Goal: Information Seeking & Learning: Learn about a topic

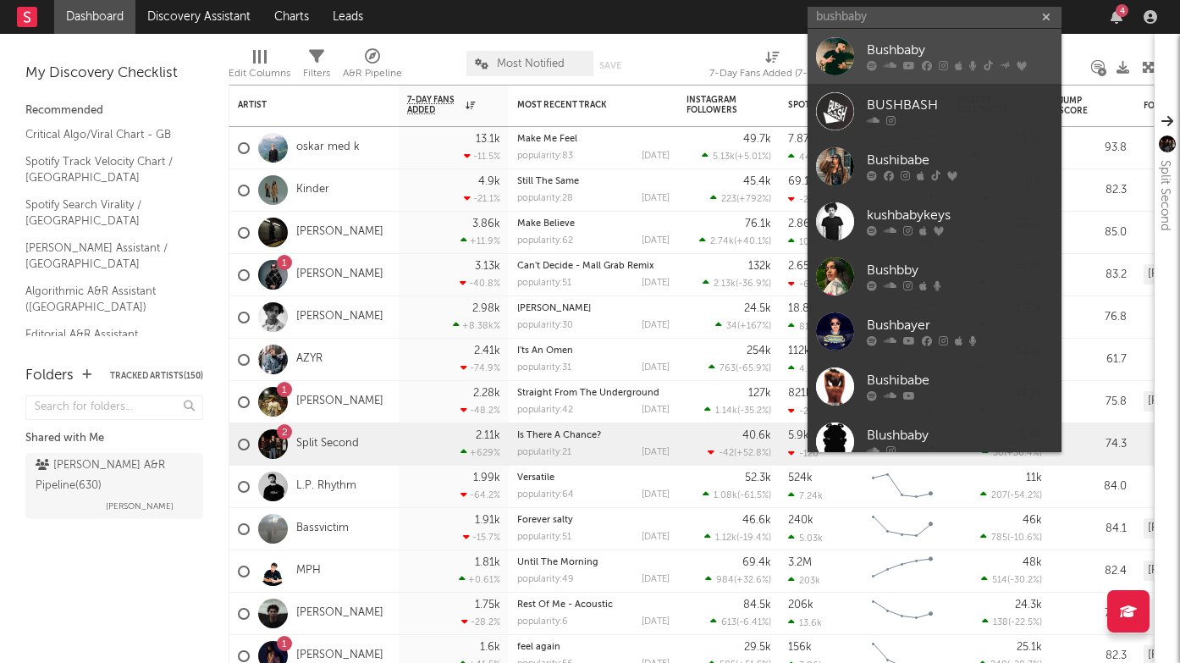
type input "bushbaby"
click at [928, 61] on icon at bounding box center [927, 66] width 10 height 10
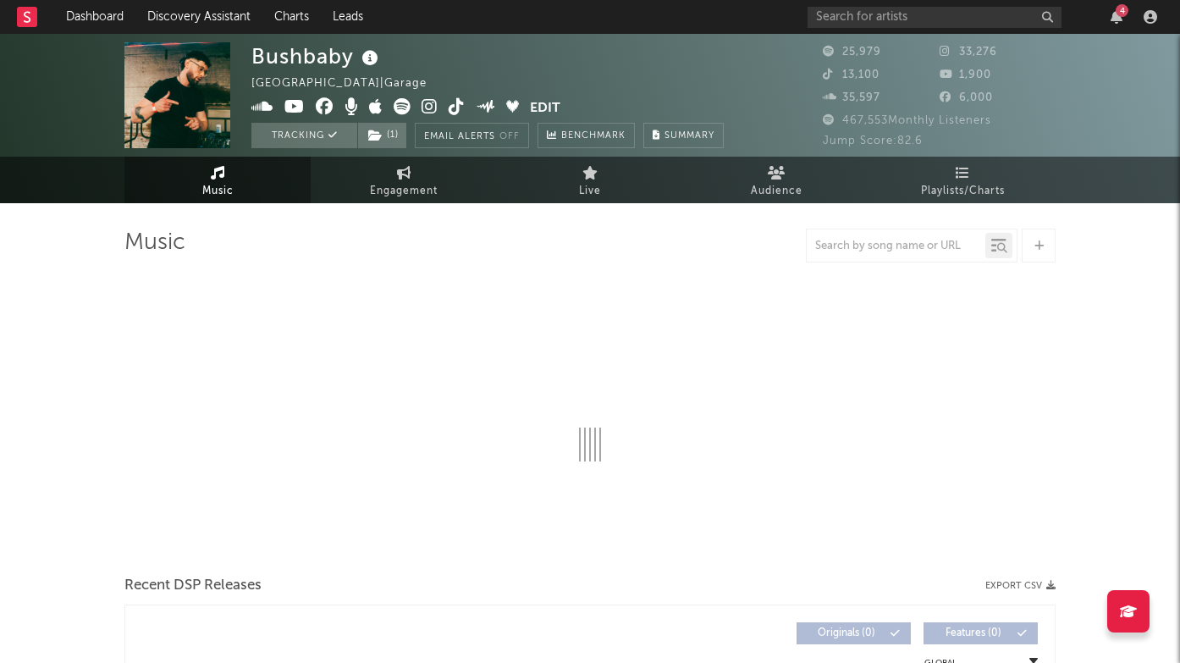
select select "6m"
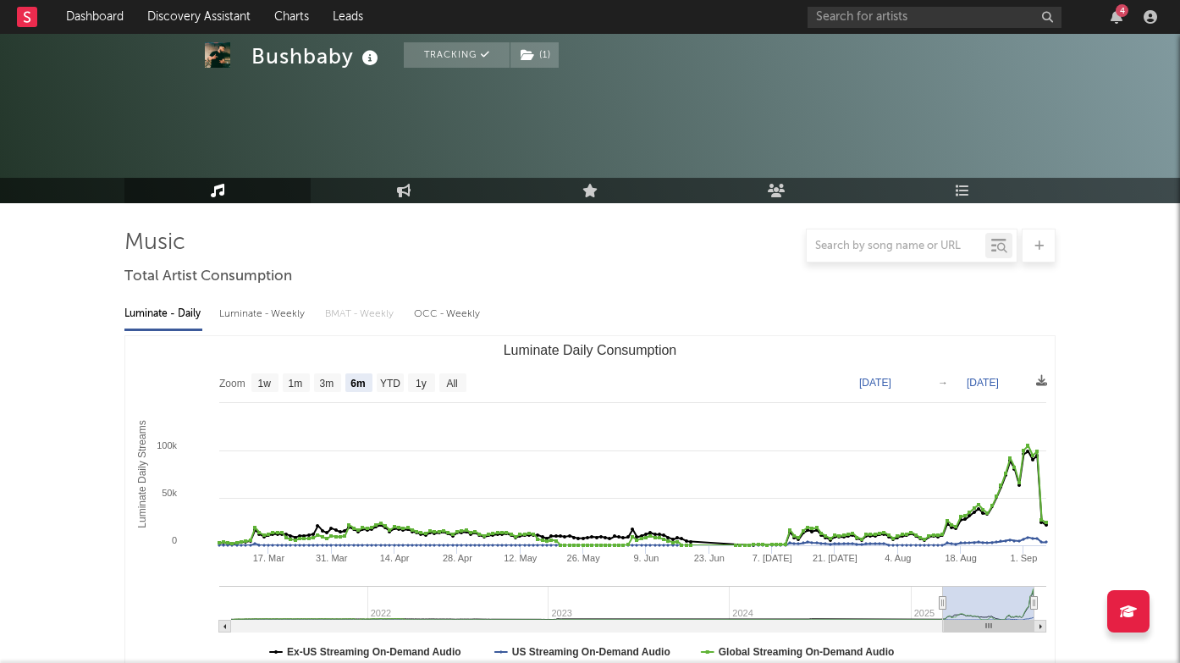
scroll to position [532, 0]
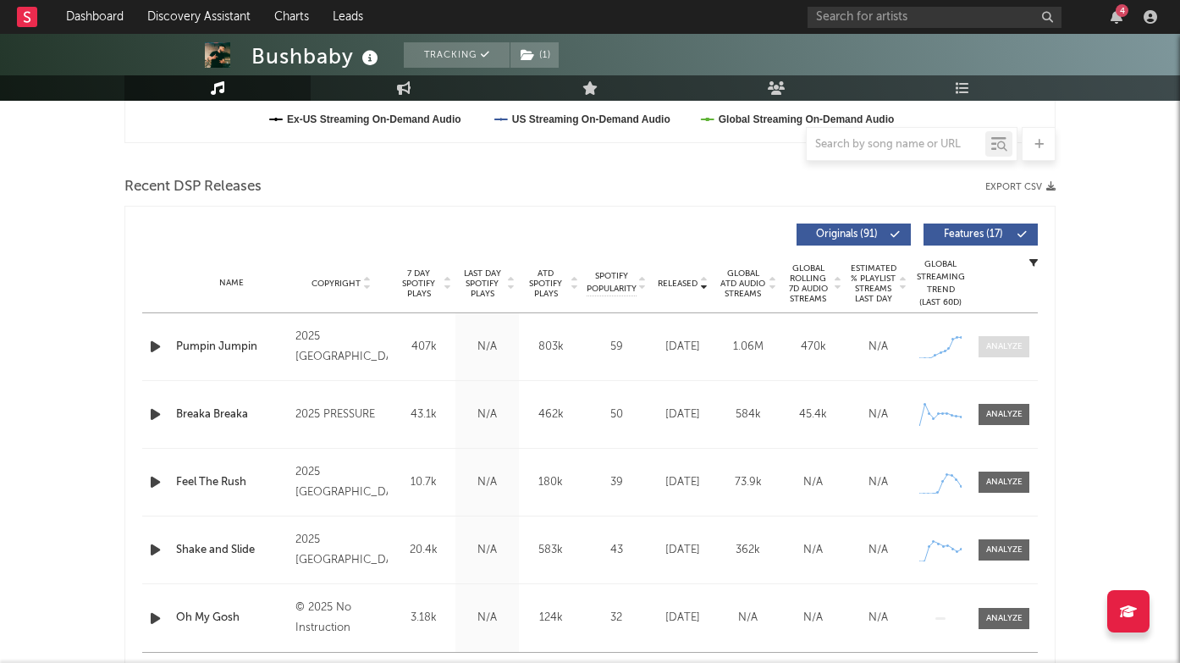
click at [1007, 343] on div at bounding box center [1004, 346] width 36 height 13
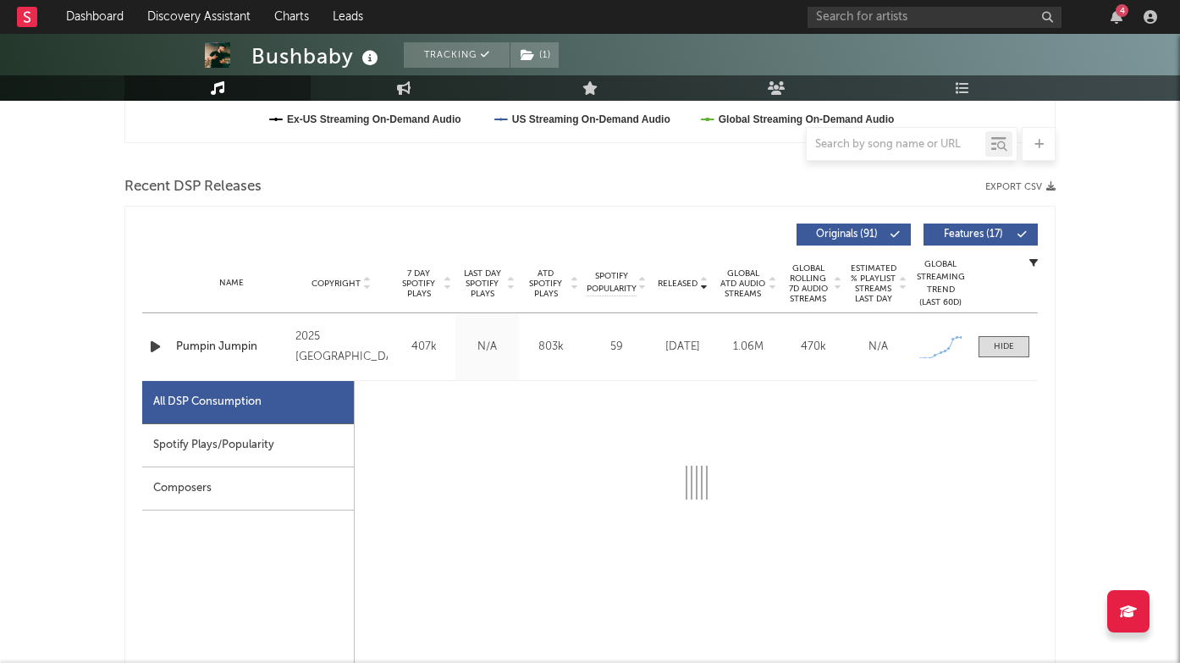
select select "1w"
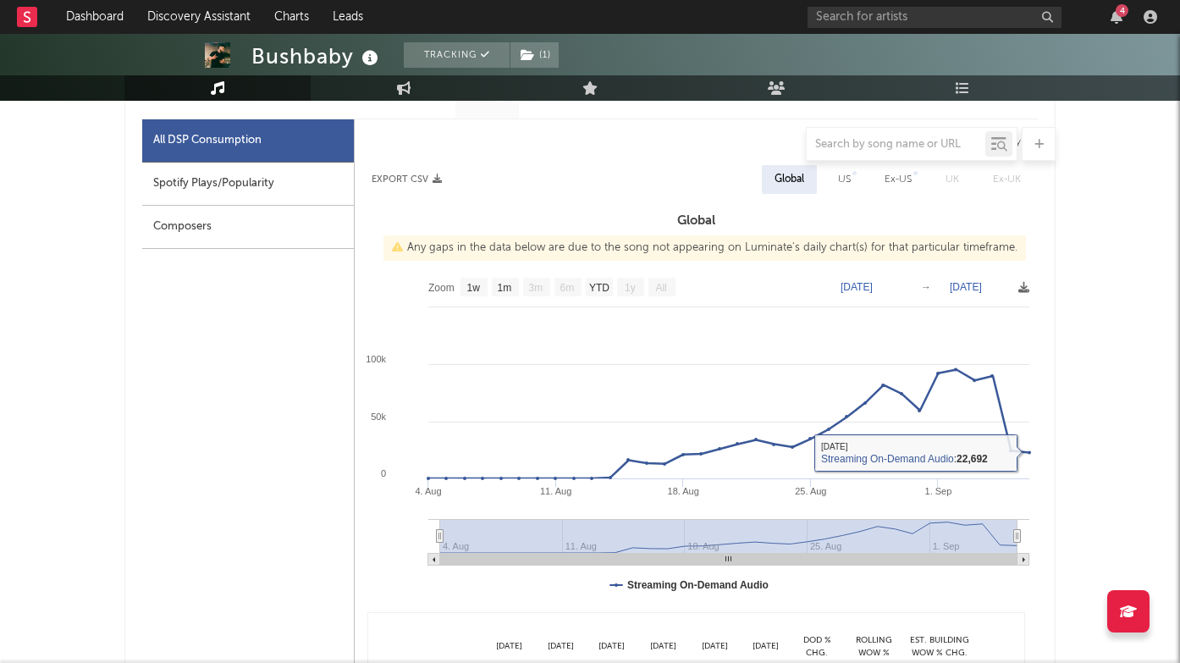
scroll to position [735, 0]
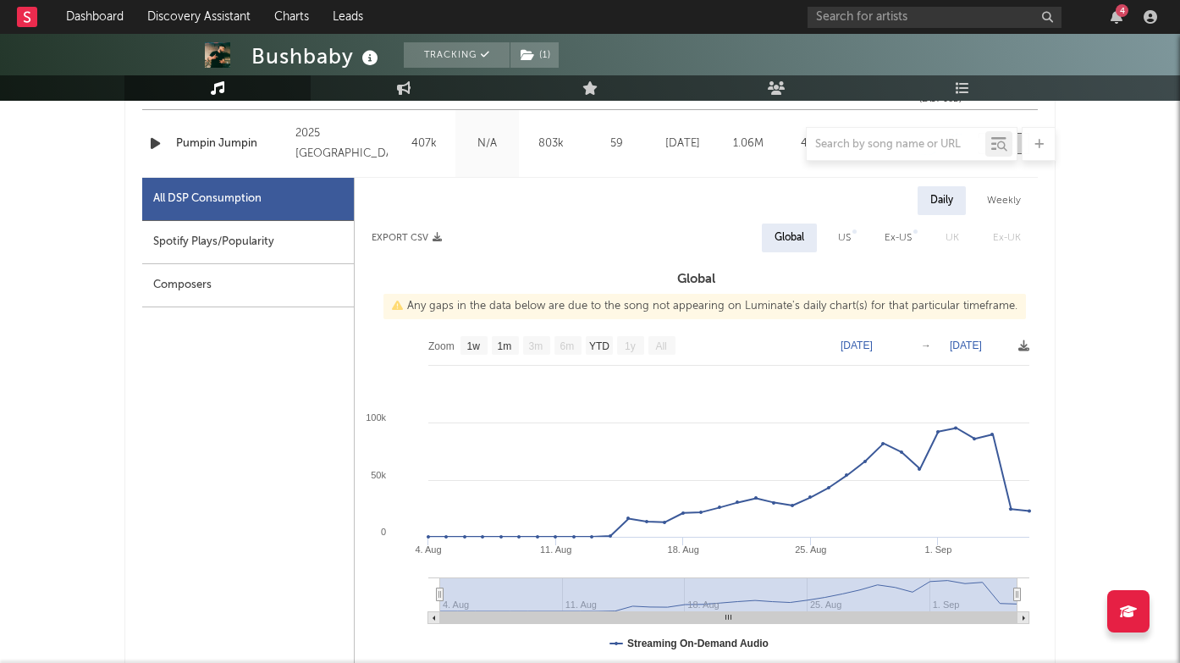
click at [222, 246] on div "Spotify Plays/Popularity" at bounding box center [248, 242] width 212 height 43
select select "1w"
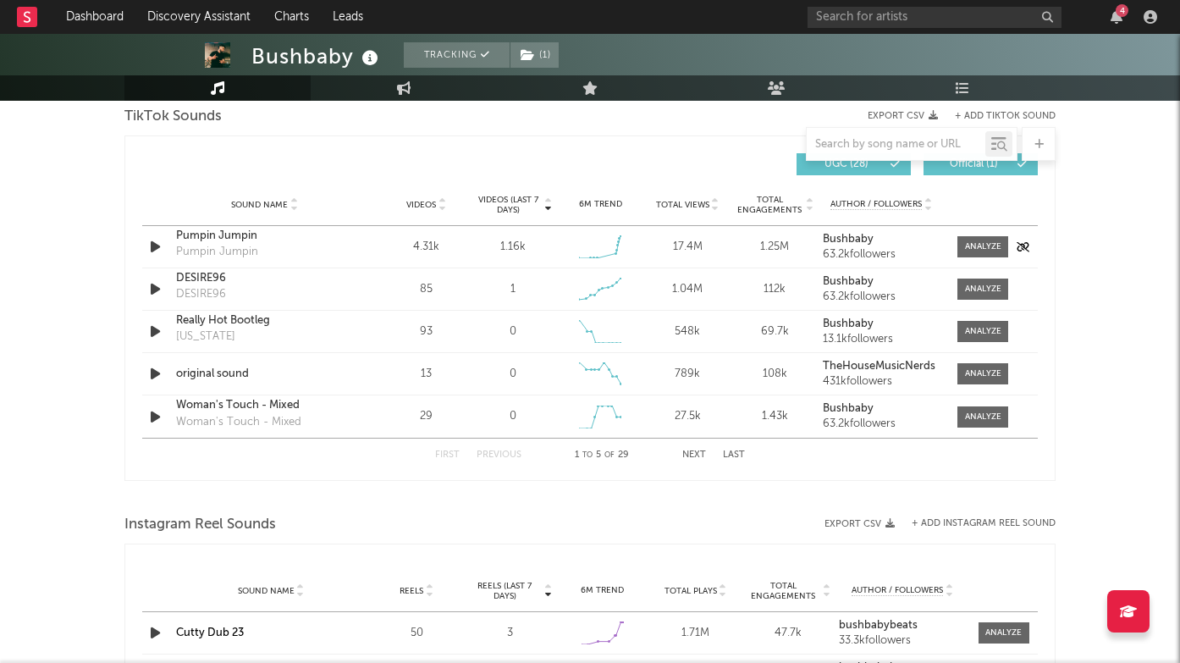
scroll to position [1969, 0]
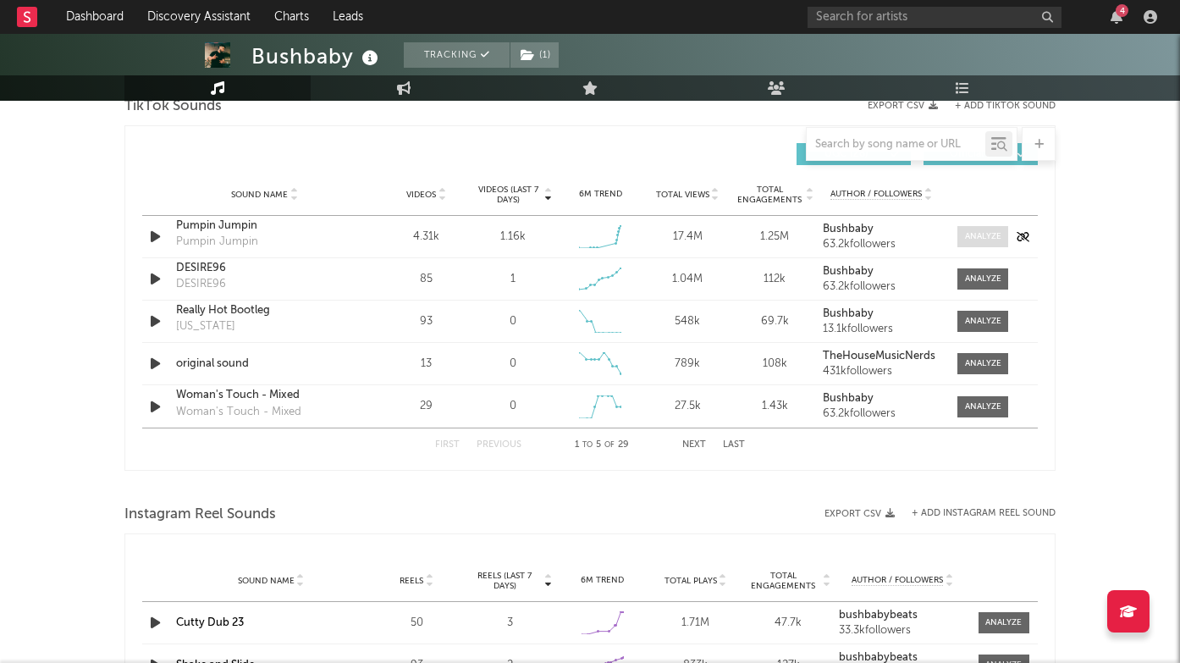
click at [978, 244] on span at bounding box center [982, 236] width 51 height 21
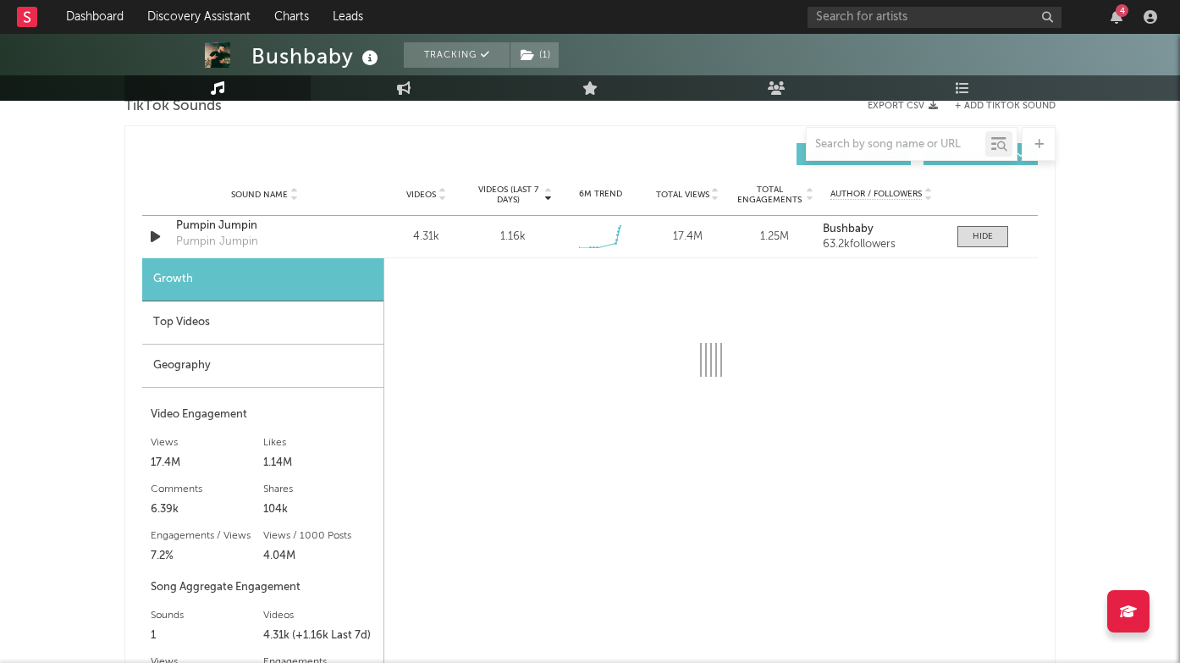
select select "1w"
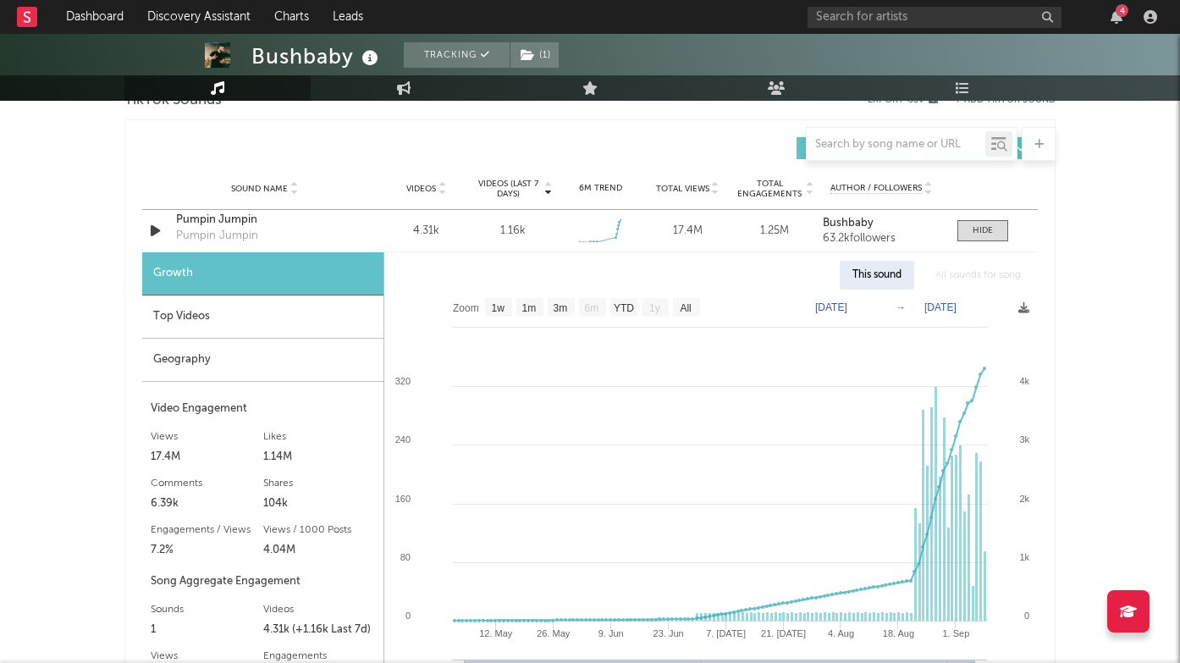
scroll to position [2088, 0]
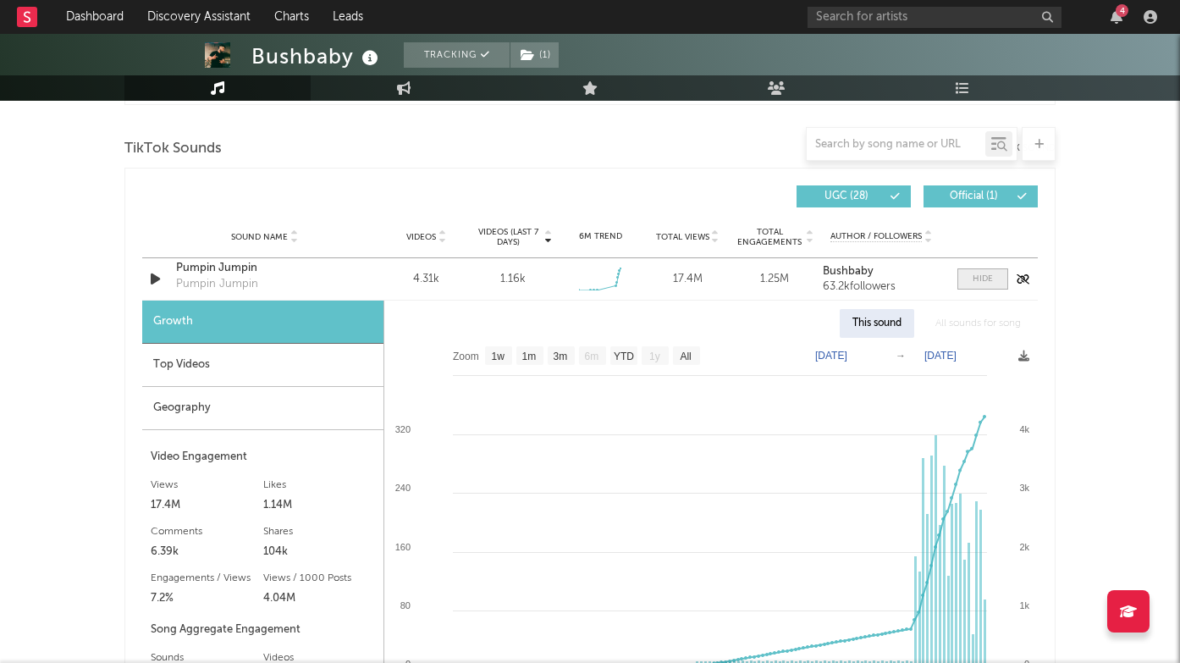
click at [978, 274] on div at bounding box center [982, 279] width 20 height 13
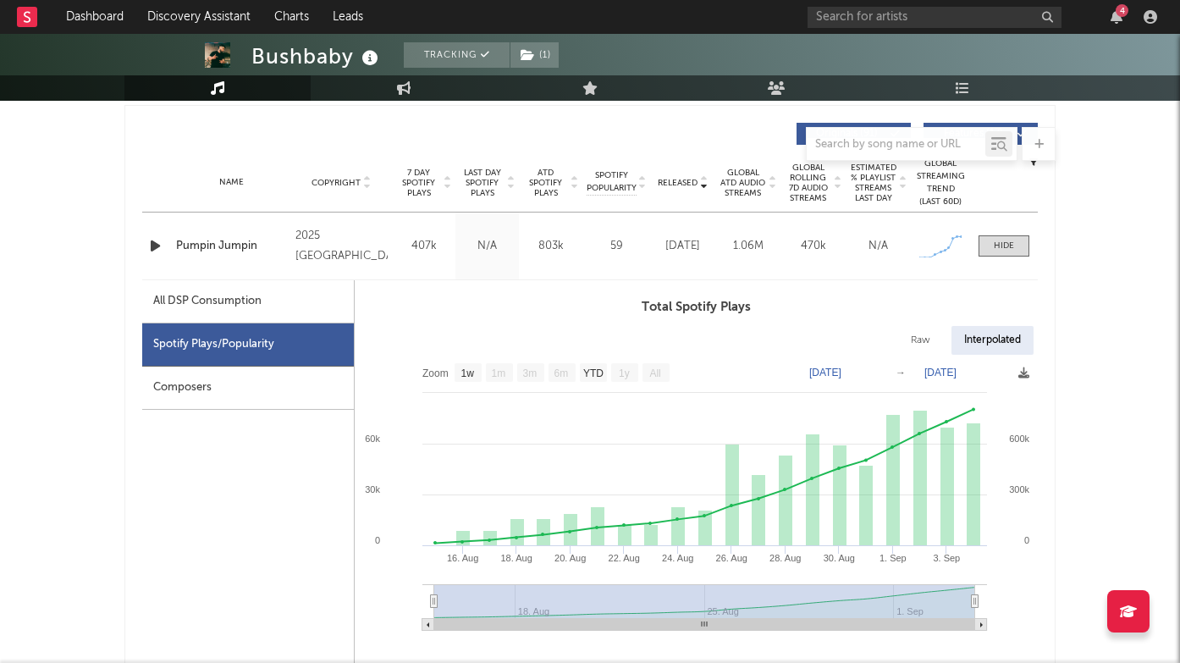
scroll to position [642, 0]
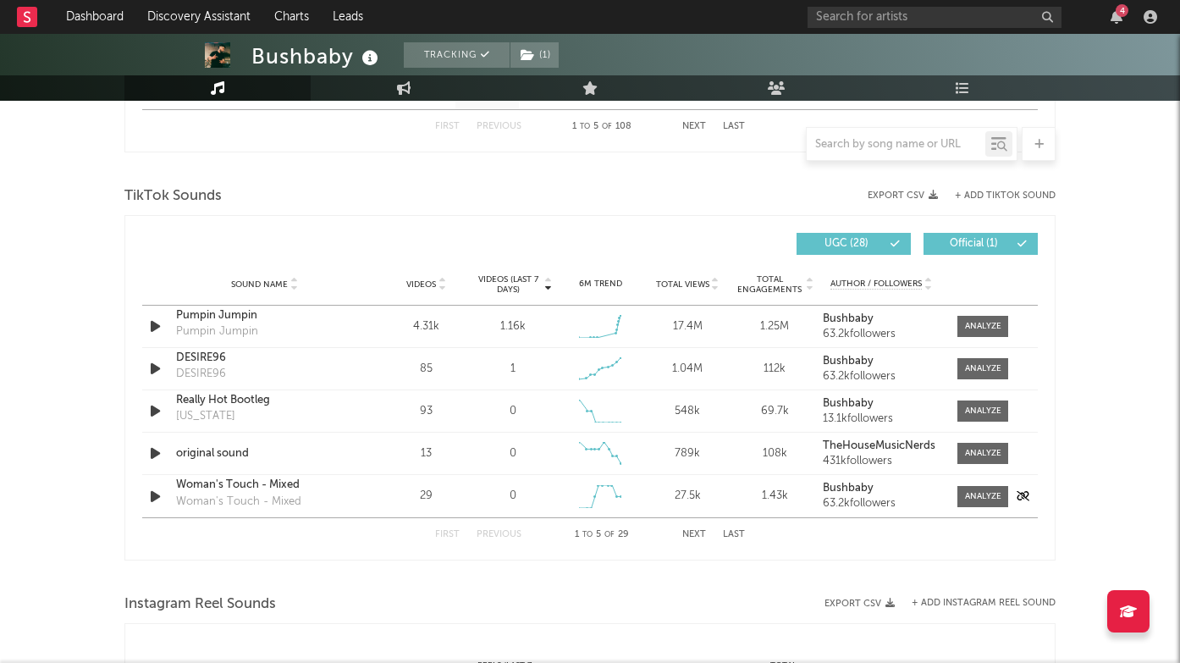
scroll to position [1881, 0]
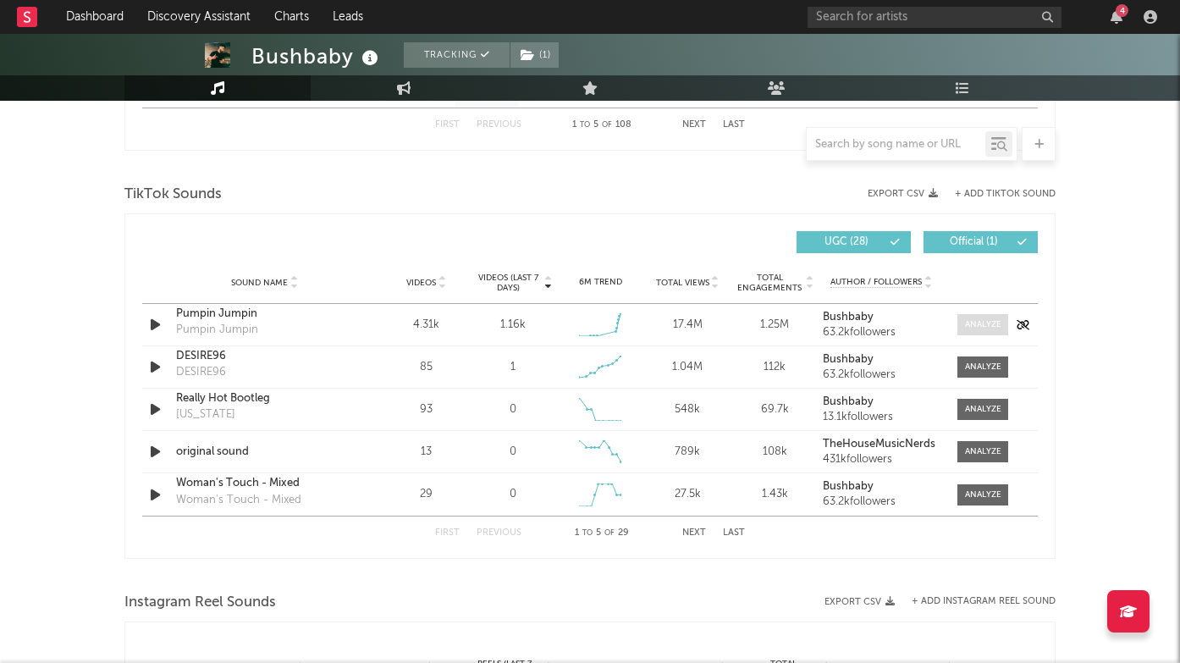
click at [989, 323] on div at bounding box center [983, 324] width 36 height 13
select select "1w"
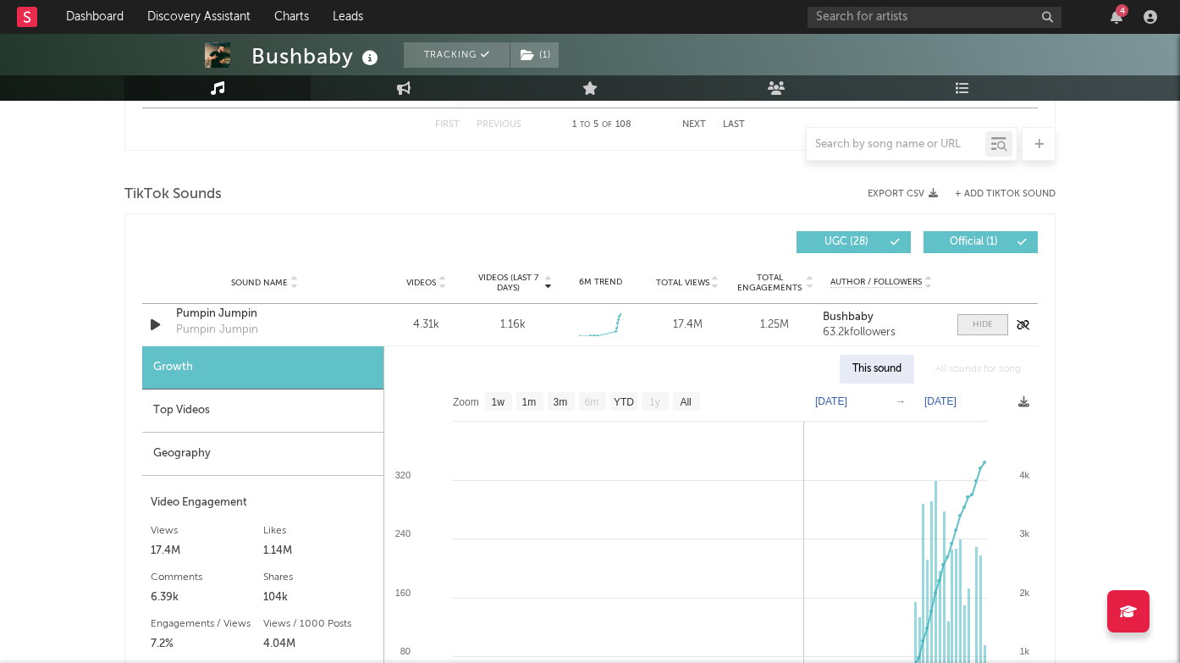
scroll to position [2110, 0]
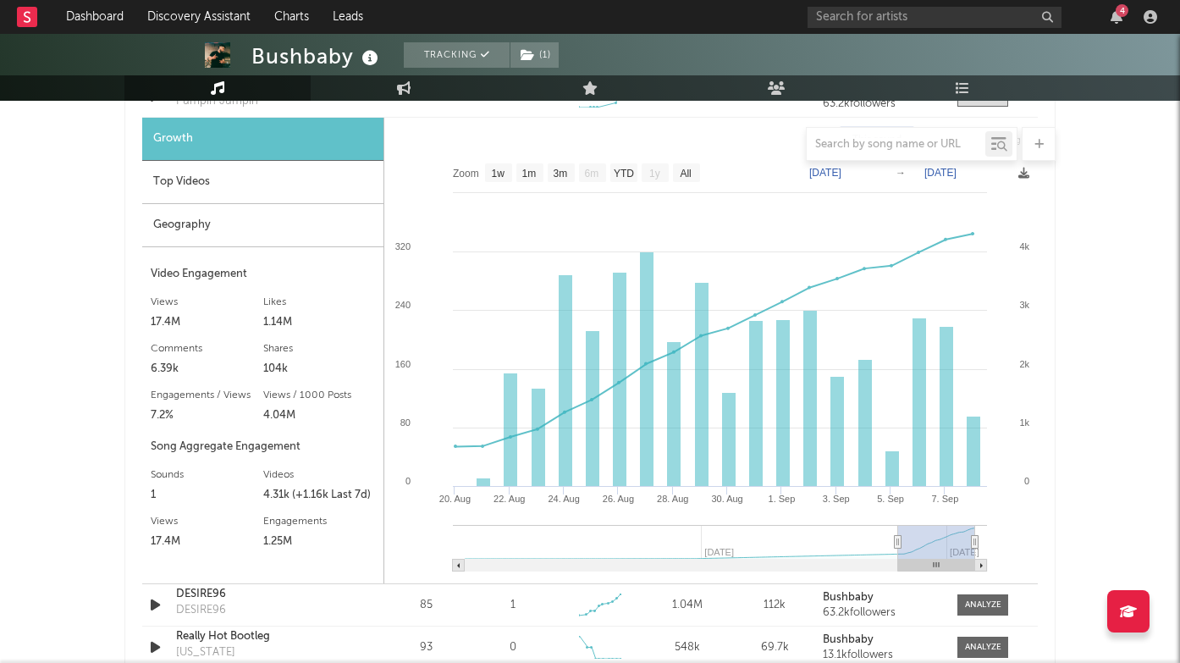
drag, startPoint x: 465, startPoint y: 543, endPoint x: 892, endPoint y: 544, distance: 427.4
click at [895, 544] on icon at bounding box center [898, 542] width 7 height 13
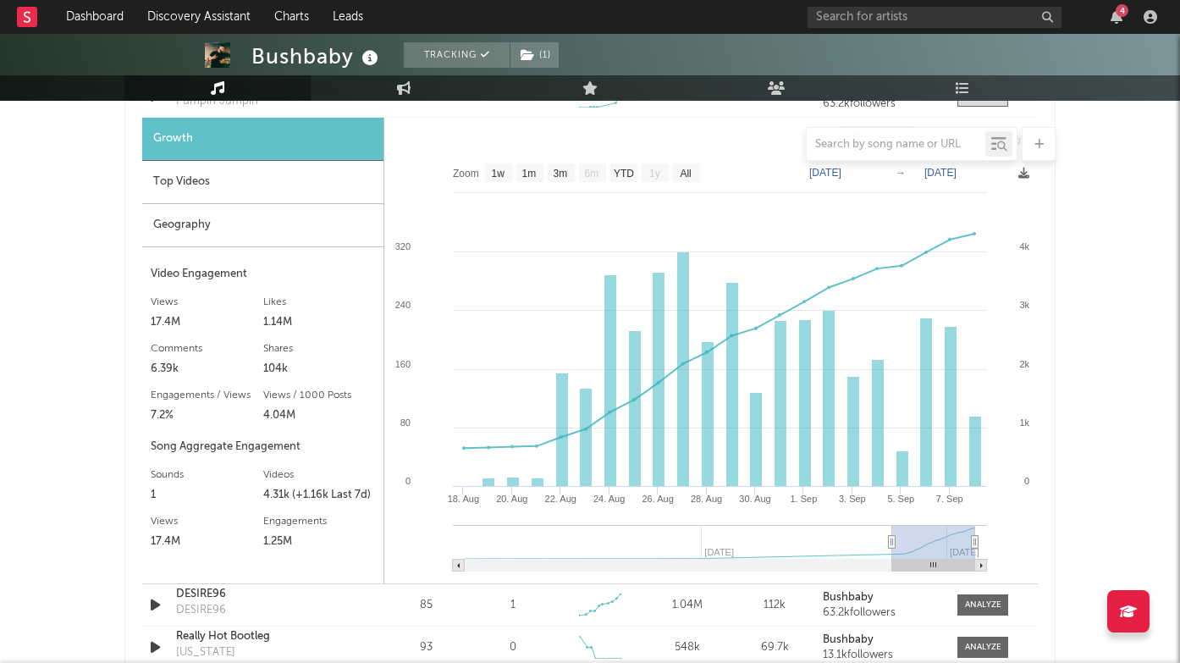
type input "[DATE]"
